Goal: Navigation & Orientation: Find specific page/section

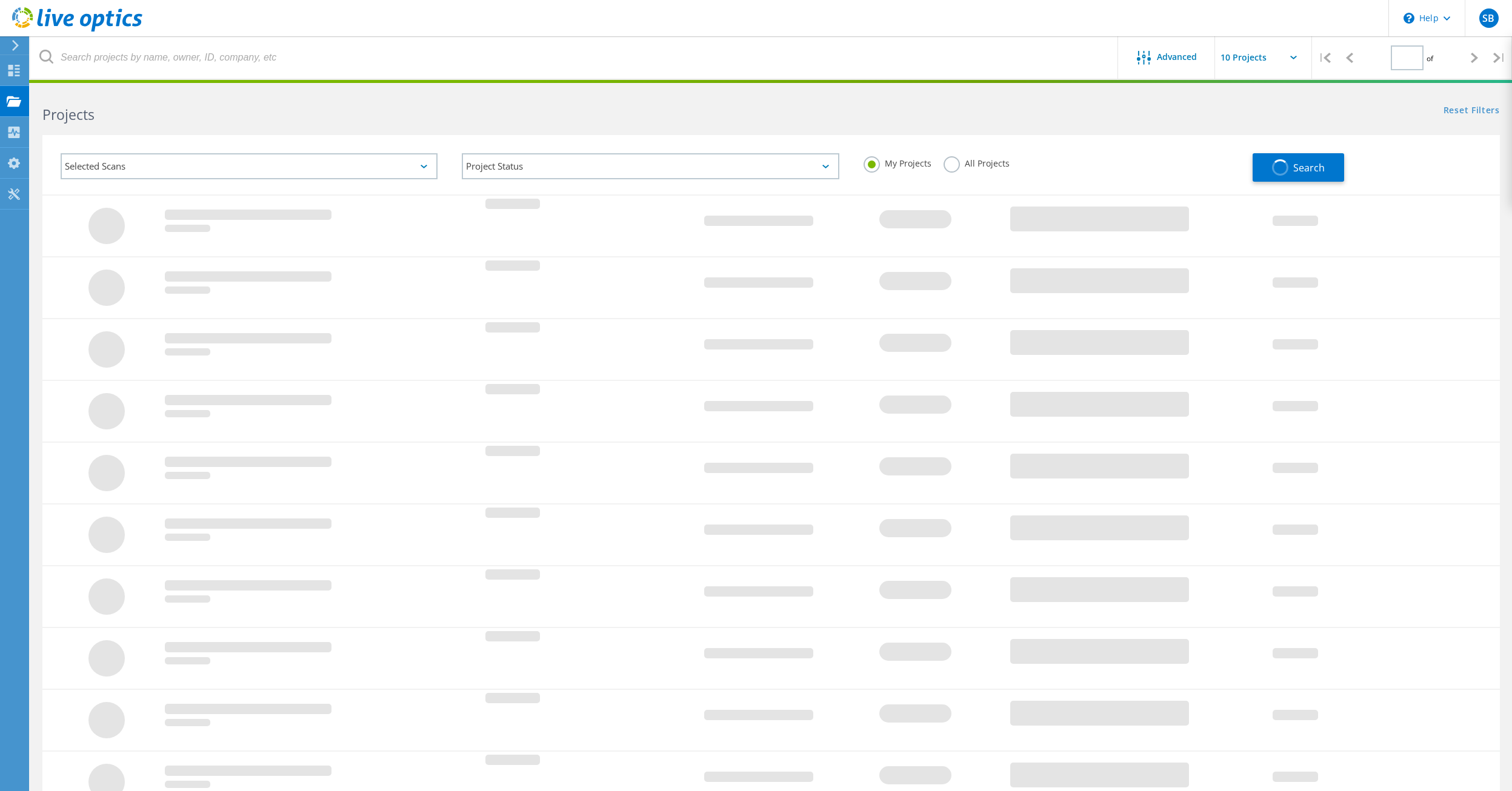
type input "1"
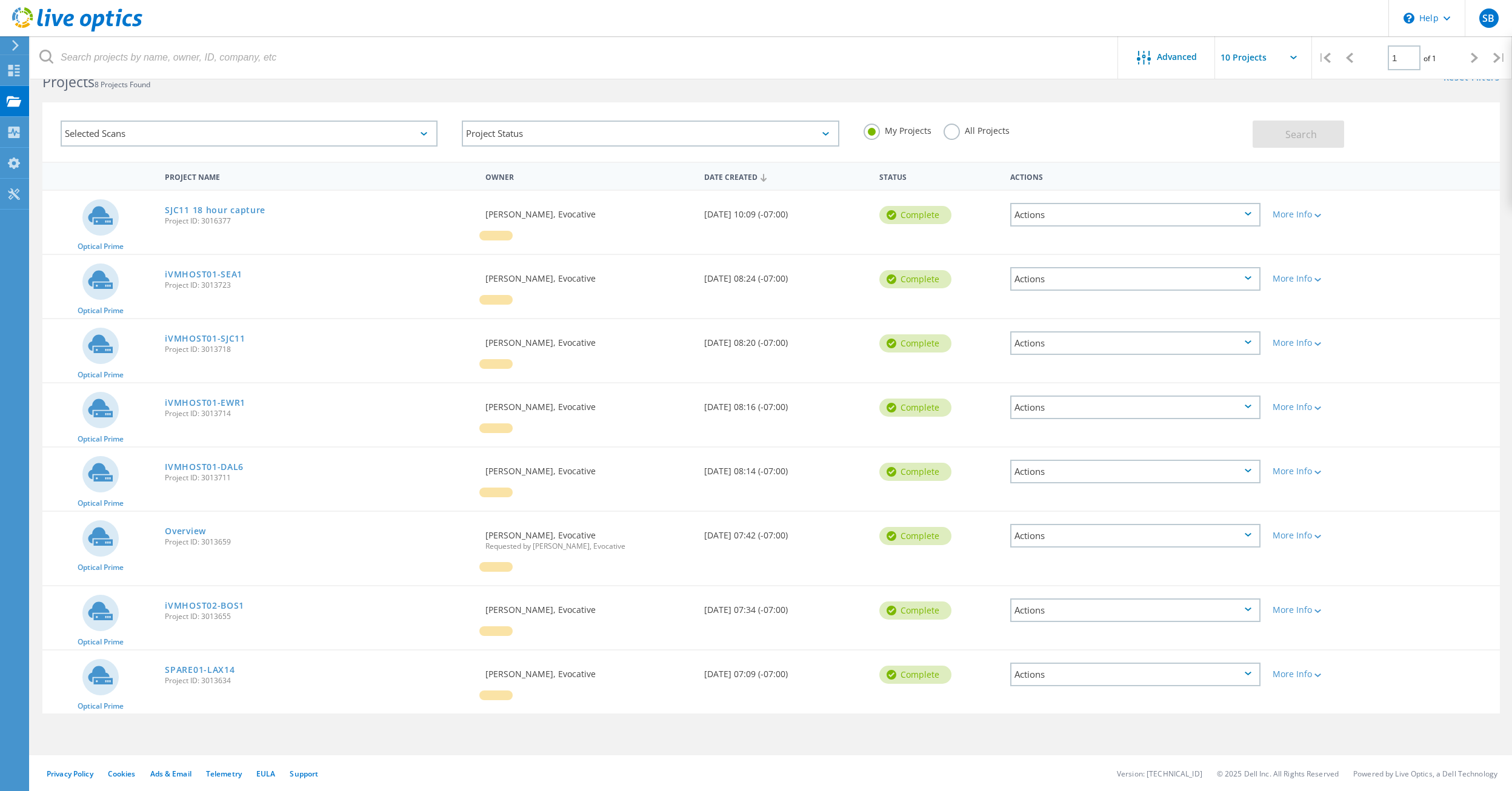
scroll to position [33, 0]
click at [17, 70] on icon at bounding box center [14, 70] width 14 height 11
